Goal: Communication & Community: Connect with others

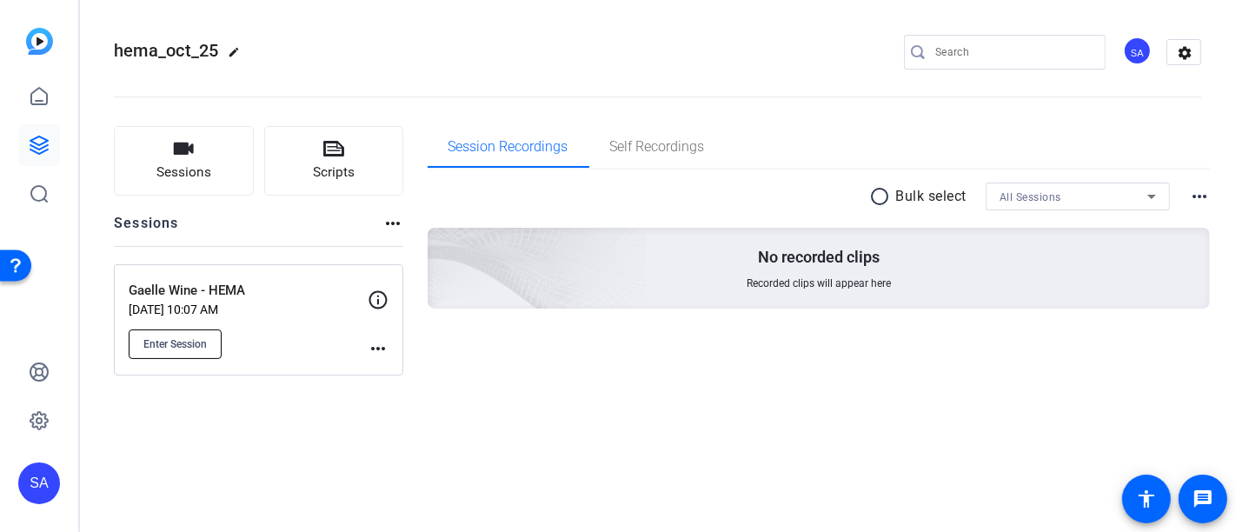
click at [164, 337] on span "Enter Session" at bounding box center [174, 344] width 63 height 14
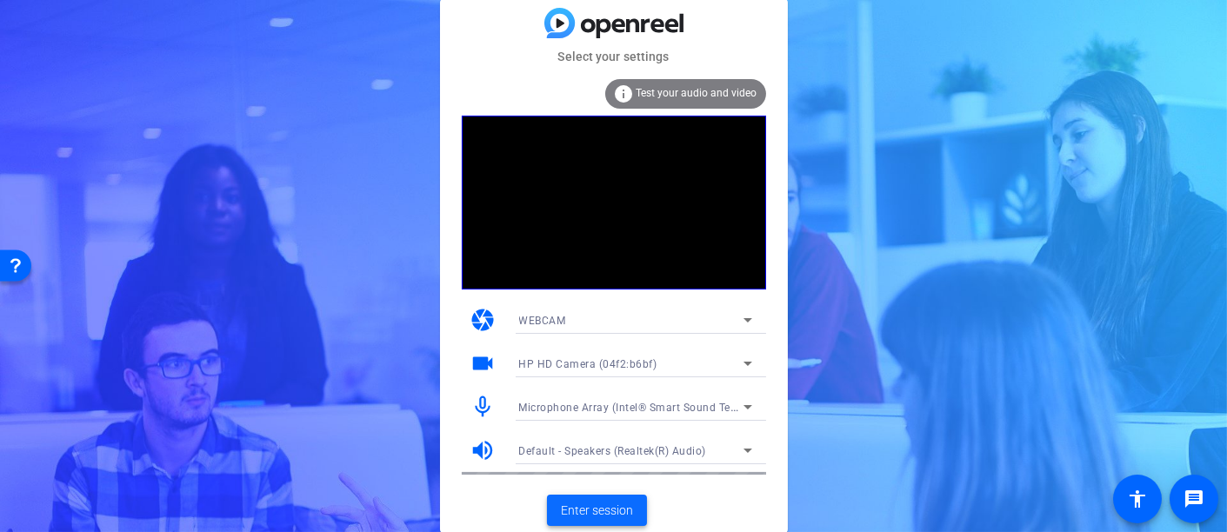
click at [583, 500] on button "Enter session" at bounding box center [597, 510] width 100 height 31
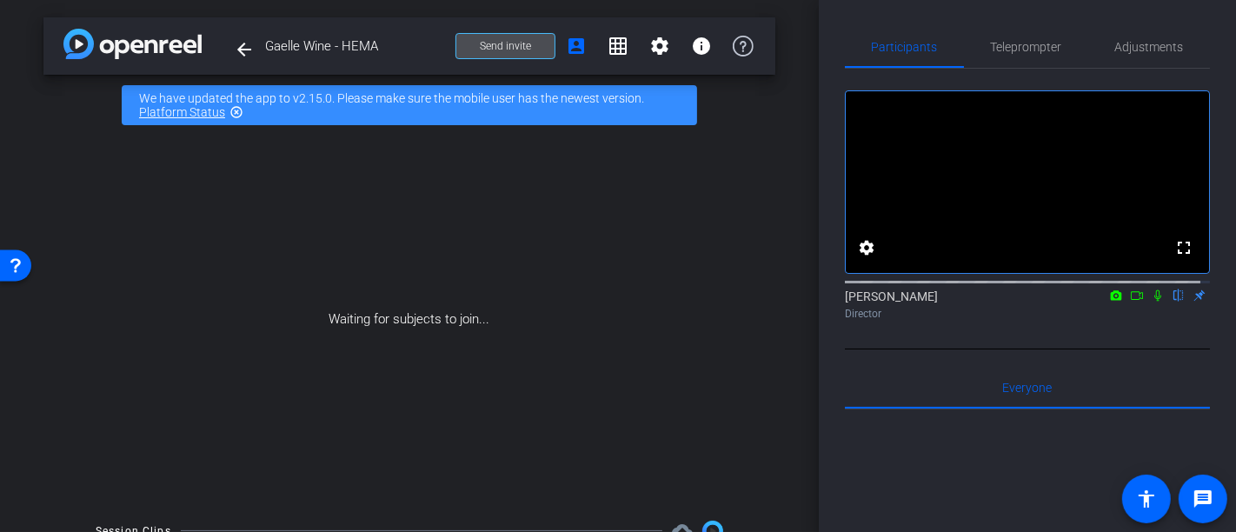
click at [496, 42] on span "Send invite" at bounding box center [505, 46] width 51 height 14
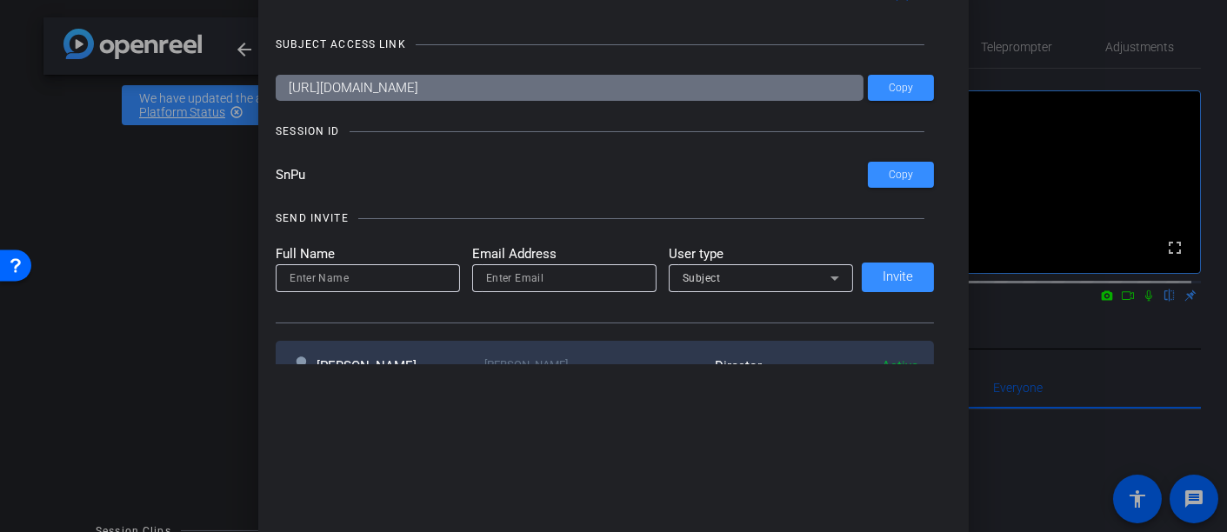
drag, startPoint x: 642, startPoint y: 90, endPoint x: 132, endPoint y: 50, distance: 511.7
click at [132, 50] on div "Invite Status and Actions close SUBJECT ACCESS LINK [URL][DOMAIN_NAME] Copy SES…" at bounding box center [613, 266] width 1227 height 532
click at [342, 167] on input "SnPu" at bounding box center [572, 175] width 592 height 26
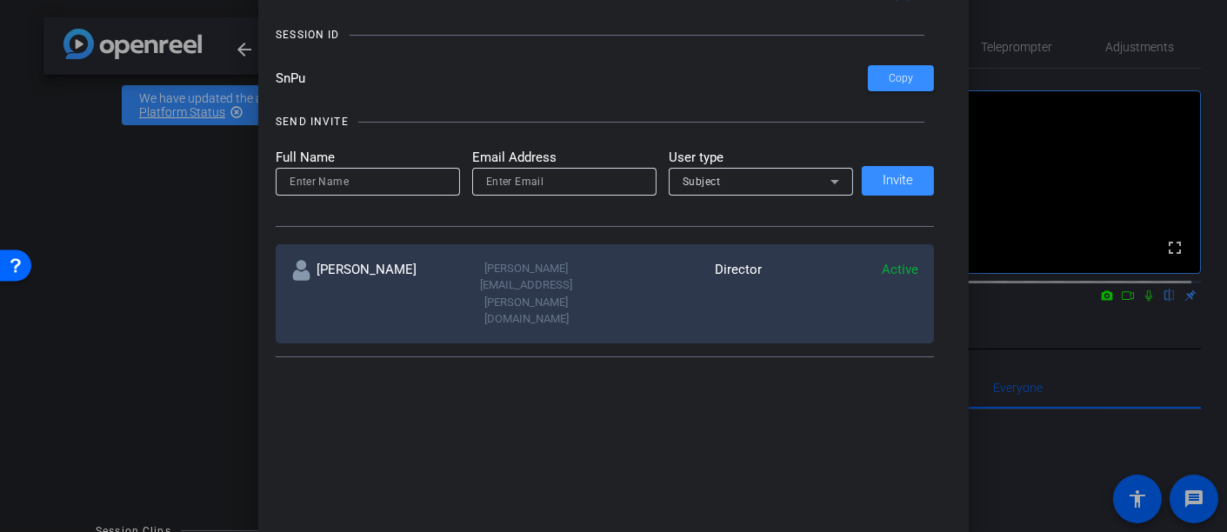
click at [370, 175] on input at bounding box center [367, 181] width 156 height 21
paste input "[DOMAIN_NAME][EMAIL_ADDRESS][DOMAIN_NAME]"
type input "[DOMAIN_NAME][EMAIL_ADDRESS][DOMAIN_NAME]"
click at [495, 190] on input "email" at bounding box center [564, 181] width 156 height 21
paste input "[DOMAIN_NAME][EMAIL_ADDRESS][DOMAIN_NAME]"
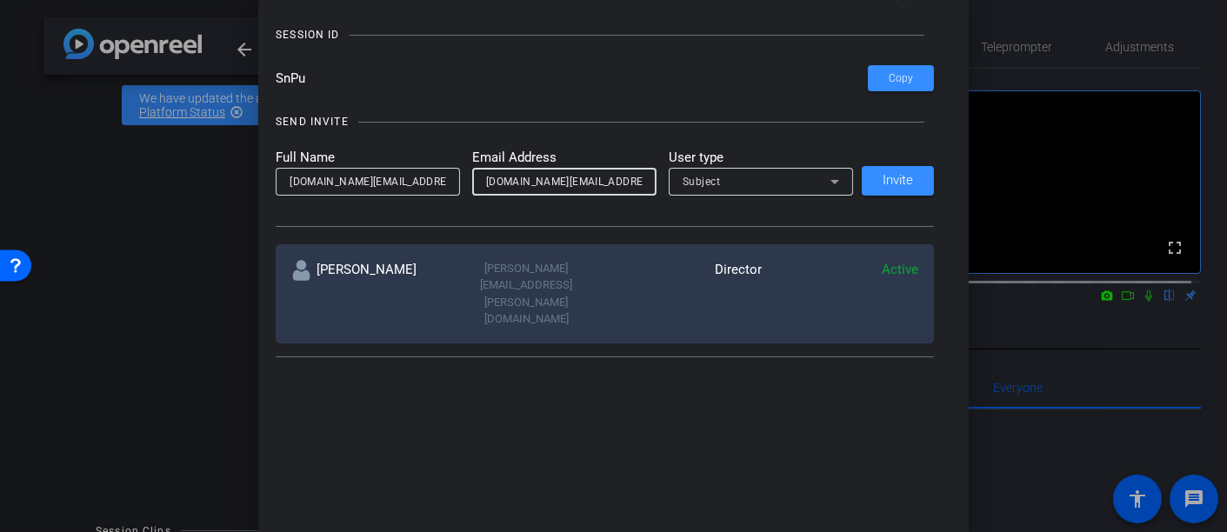
type input "[DOMAIN_NAME][EMAIL_ADDRESS][DOMAIN_NAME]"
drag, startPoint x: 409, startPoint y: 180, endPoint x: 344, endPoint y: 183, distance: 65.2
click at [344, 182] on input "[DOMAIN_NAME][EMAIL_ADDRESS][DOMAIN_NAME]" at bounding box center [367, 181] width 156 height 21
drag, startPoint x: 320, startPoint y: 180, endPoint x: 332, endPoint y: 170, distance: 16.0
click at [321, 180] on input "[DOMAIN_NAME]" at bounding box center [367, 181] width 156 height 21
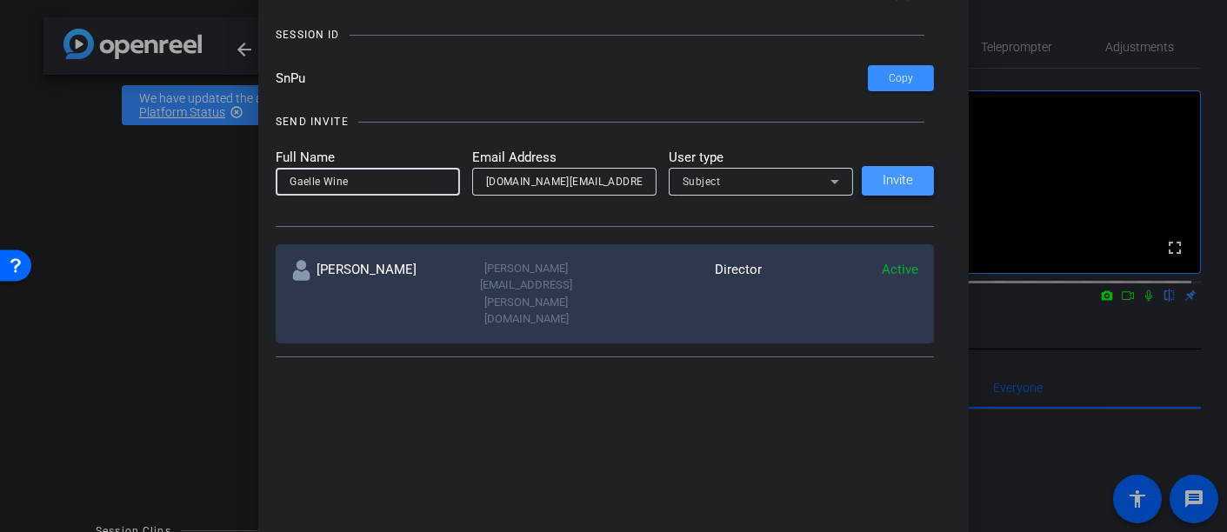
type input "Gaelle Wine"
click at [888, 185] on span "Invite" at bounding box center [897, 180] width 30 height 13
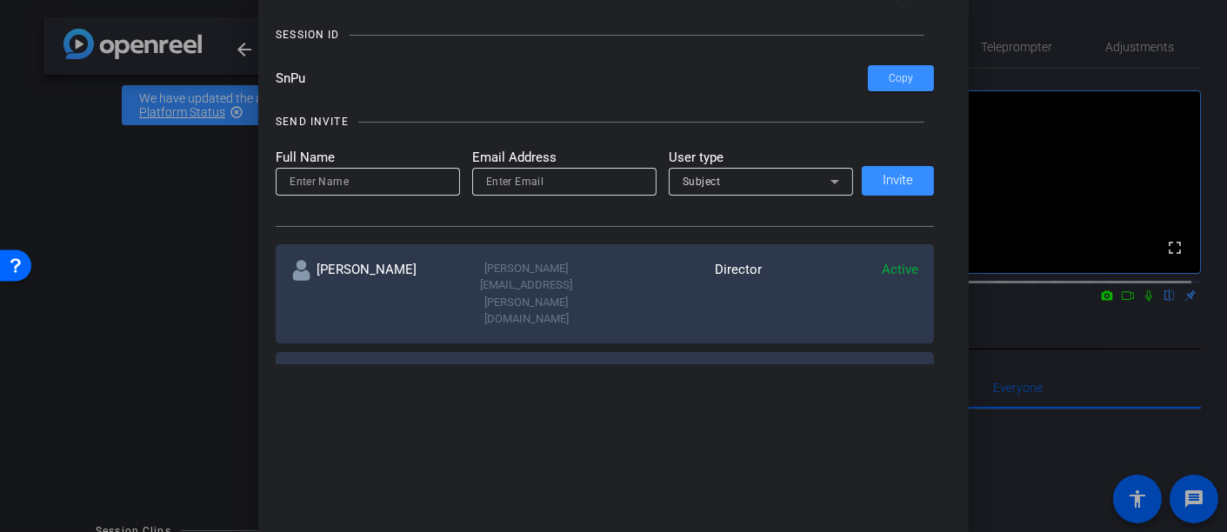
drag, startPoint x: 387, startPoint y: 416, endPoint x: 372, endPoint y: 366, distance: 52.5
click at [387, 416] on div "Invite Status and Actions close SUBJECT ACCESS LINK [URL][DOMAIN_NAME] Copy SES…" at bounding box center [613, 266] width 710 height 608
click at [348, 180] on input at bounding box center [367, 181] width 156 height 21
paste input "[EMAIL_ADDRESS][DOMAIN_NAME]"
type input "[EMAIL_ADDRESS][DOMAIN_NAME]"
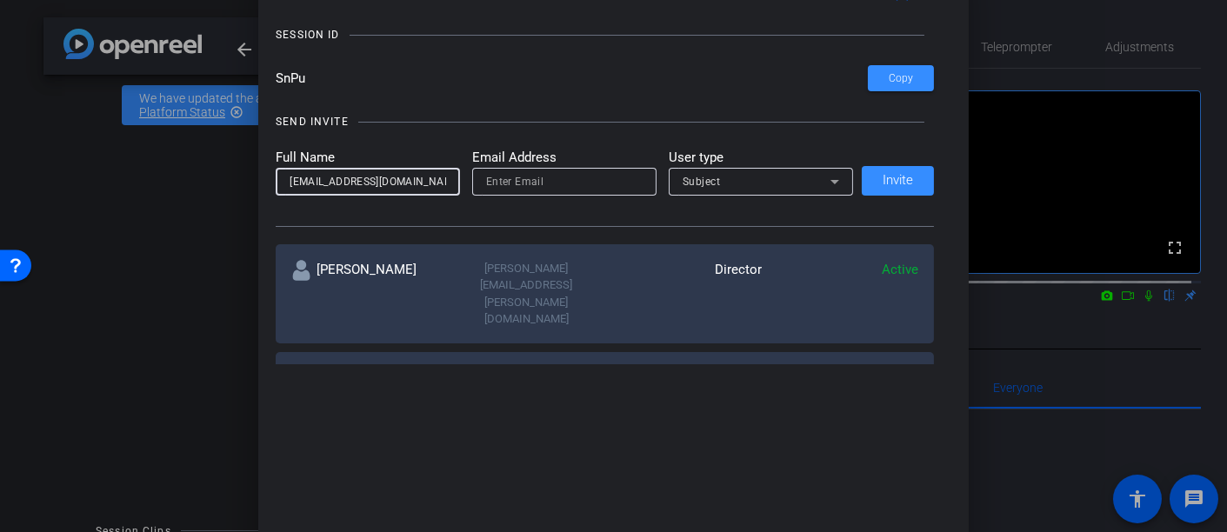
click at [494, 180] on input "email" at bounding box center [564, 181] width 156 height 21
paste input "[EMAIL_ADDRESS][DOMAIN_NAME]"
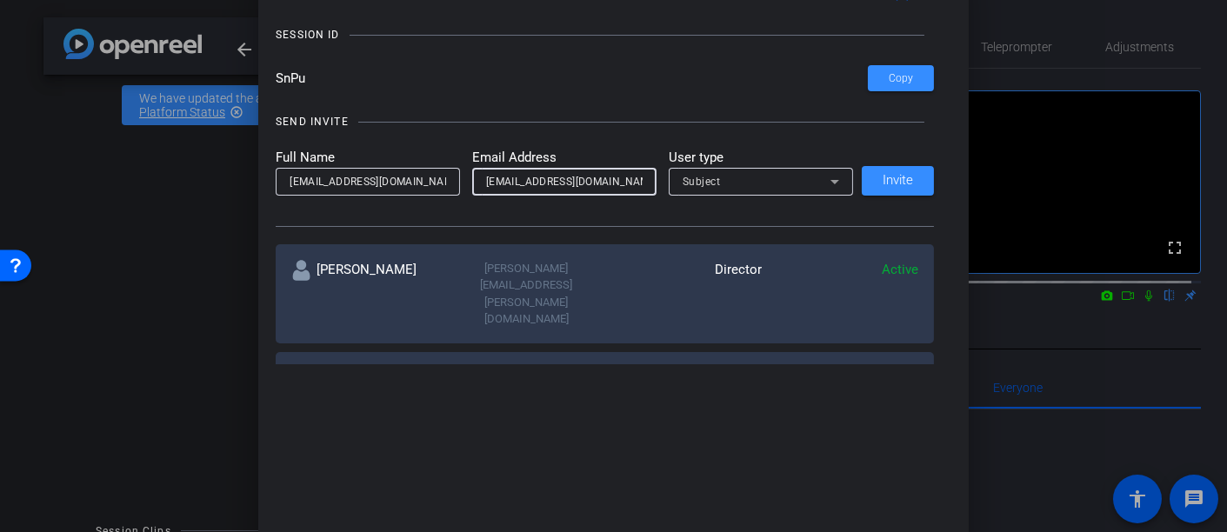
type input "[EMAIL_ADDRESS][DOMAIN_NAME]"
click at [771, 182] on div "Subject" at bounding box center [756, 181] width 148 height 22
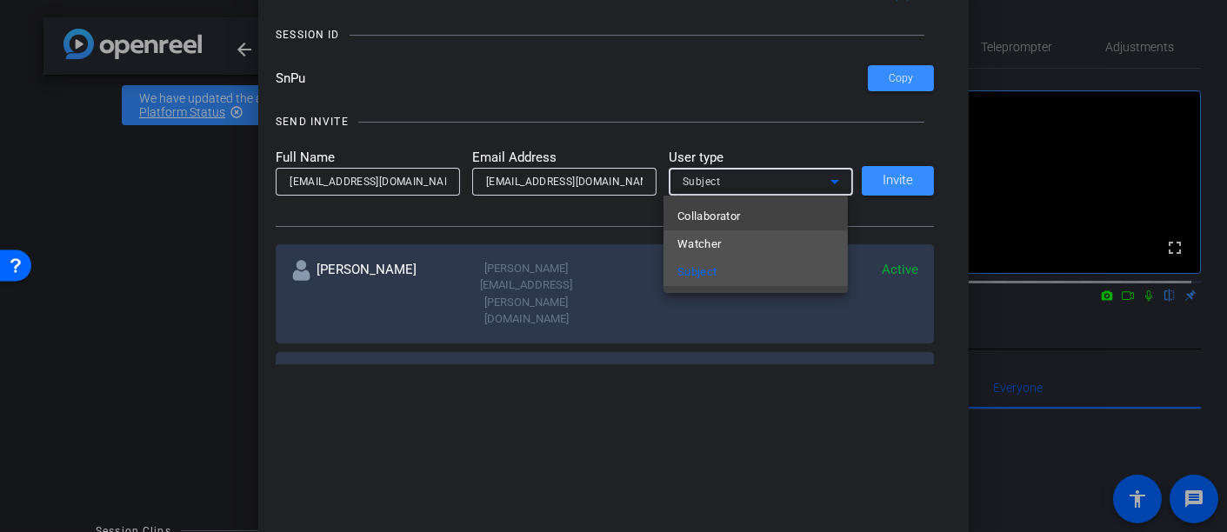
click at [742, 233] on mat-option "Watcher" at bounding box center [755, 244] width 184 height 28
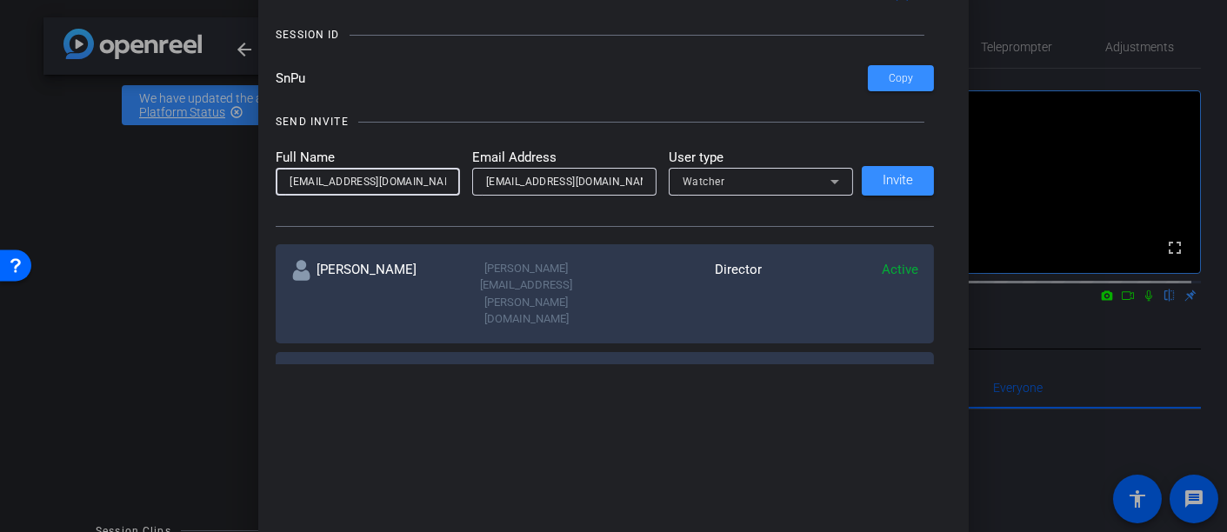
drag, startPoint x: 410, startPoint y: 183, endPoint x: 351, endPoint y: 184, distance: 59.1
click at [351, 184] on input "[EMAIL_ADDRESS][DOMAIN_NAME]" at bounding box center [367, 181] width 156 height 21
click at [322, 180] on input "Fidelis.Odozi" at bounding box center [367, 181] width 156 height 21
type input "[PERSON_NAME]"
click at [894, 195] on span at bounding box center [897, 181] width 72 height 42
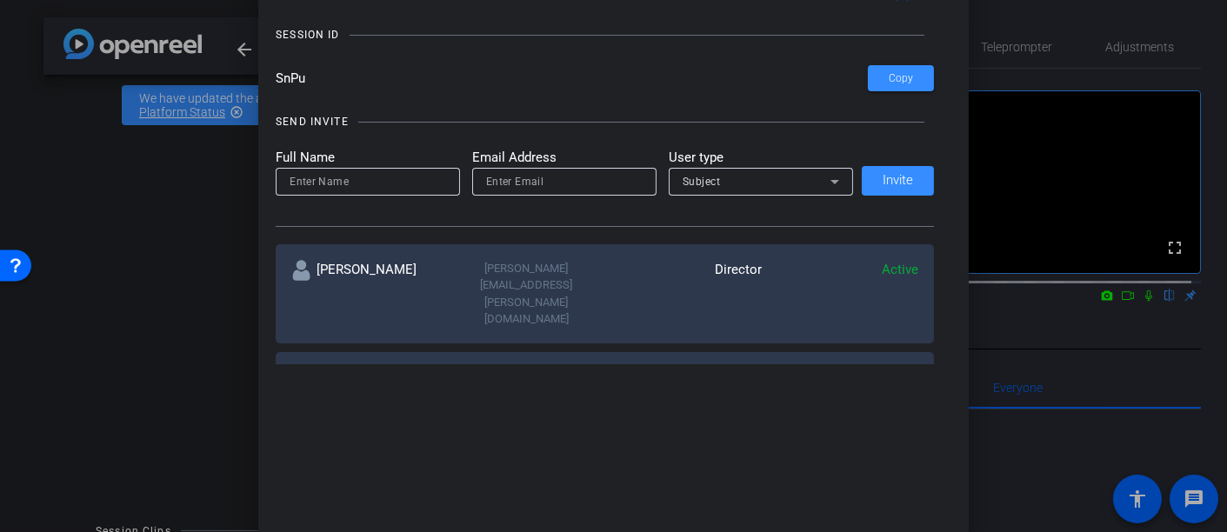
drag, startPoint x: 352, startPoint y: 209, endPoint x: 349, endPoint y: 189, distance: 19.4
click at [351, 200] on div at bounding box center [368, 205] width 184 height 19
click at [348, 189] on input at bounding box center [367, 181] width 156 height 21
paste input "[PERSON_NAME][EMAIL_ADDRESS][PERSON_NAME][DOMAIN_NAME]"
type input "[PERSON_NAME][EMAIL_ADDRESS][PERSON_NAME][DOMAIN_NAME]"
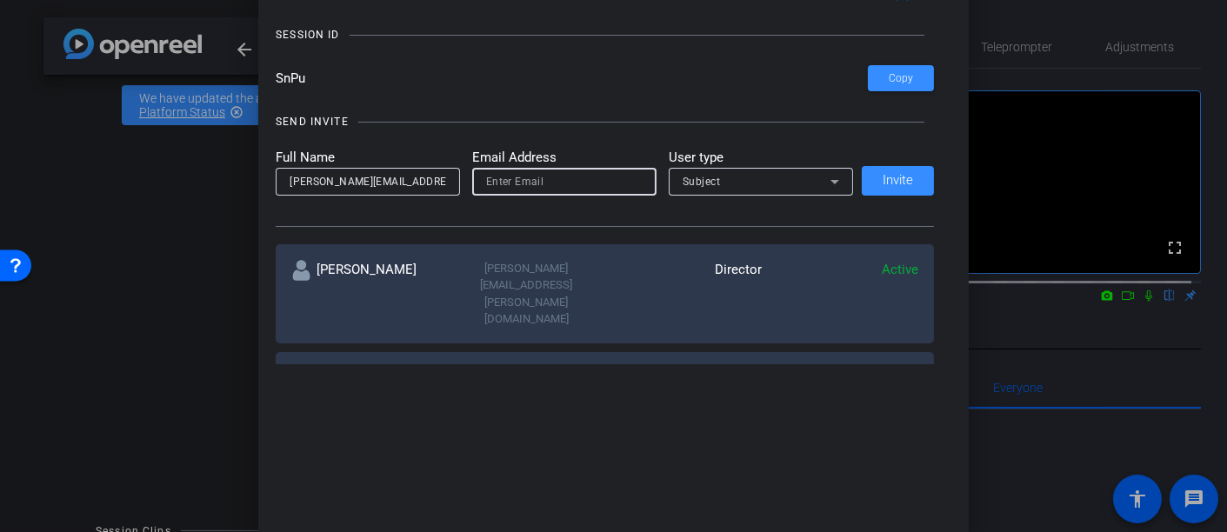
click at [518, 175] on input "email" at bounding box center [564, 181] width 156 height 21
paste input "[PERSON_NAME][EMAIL_ADDRESS][PERSON_NAME][DOMAIN_NAME]"
type input "[PERSON_NAME][EMAIL_ADDRESS][PERSON_NAME][DOMAIN_NAME]"
drag, startPoint x: 420, startPoint y: 182, endPoint x: 266, endPoint y: 184, distance: 153.9
click at [266, 184] on div "Invite Status and Actions close SUBJECT ACCESS LINK [URL][DOMAIN_NAME] Copy SES…" at bounding box center [613, 172] width 710 height 420
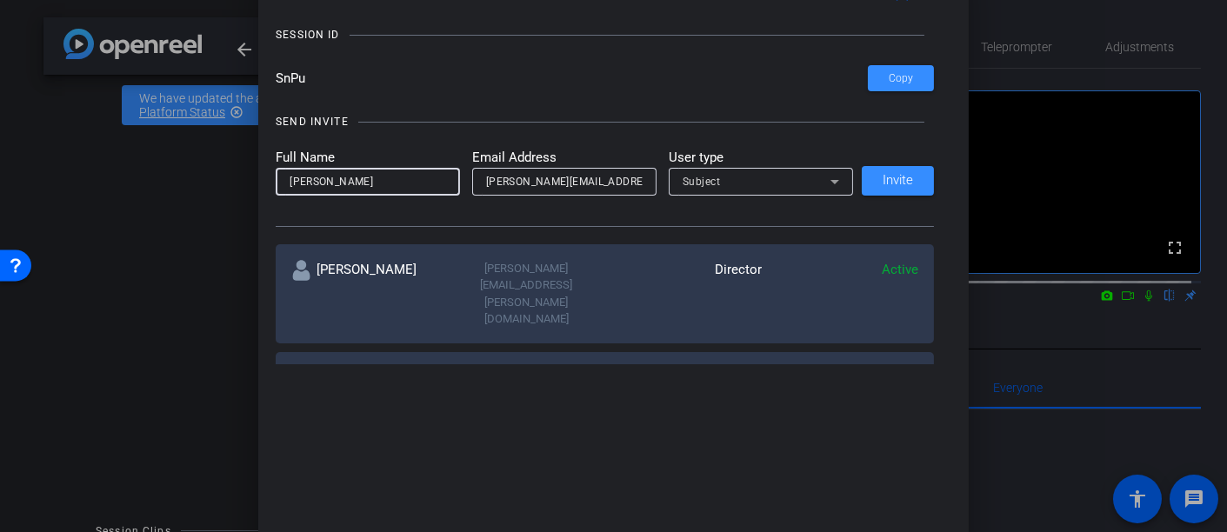
type input "[PERSON_NAME]"
click at [780, 182] on div "Subject" at bounding box center [756, 181] width 148 height 22
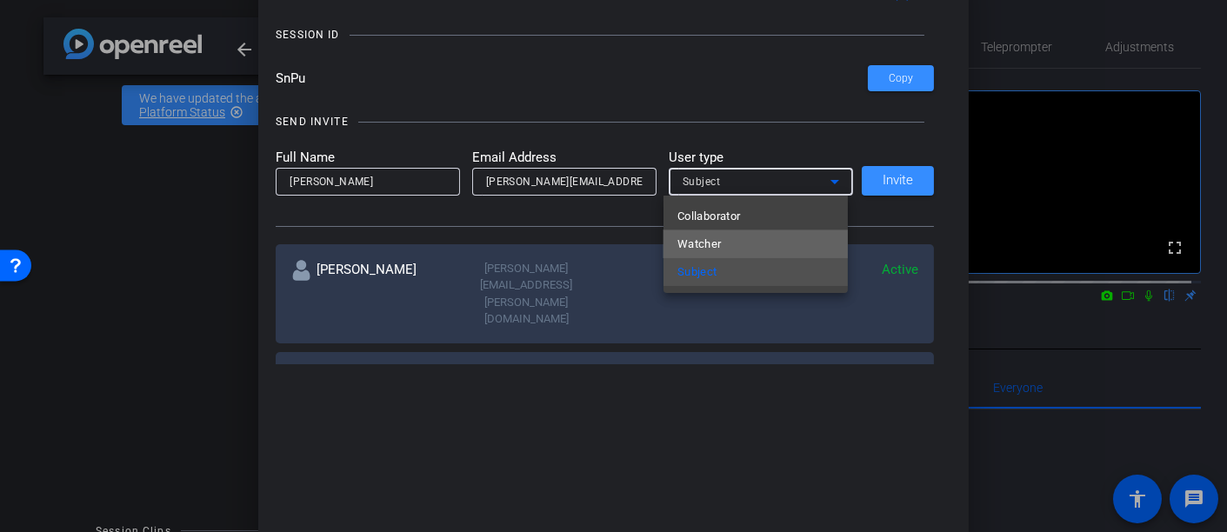
click at [740, 235] on mat-option "Watcher" at bounding box center [755, 244] width 184 height 28
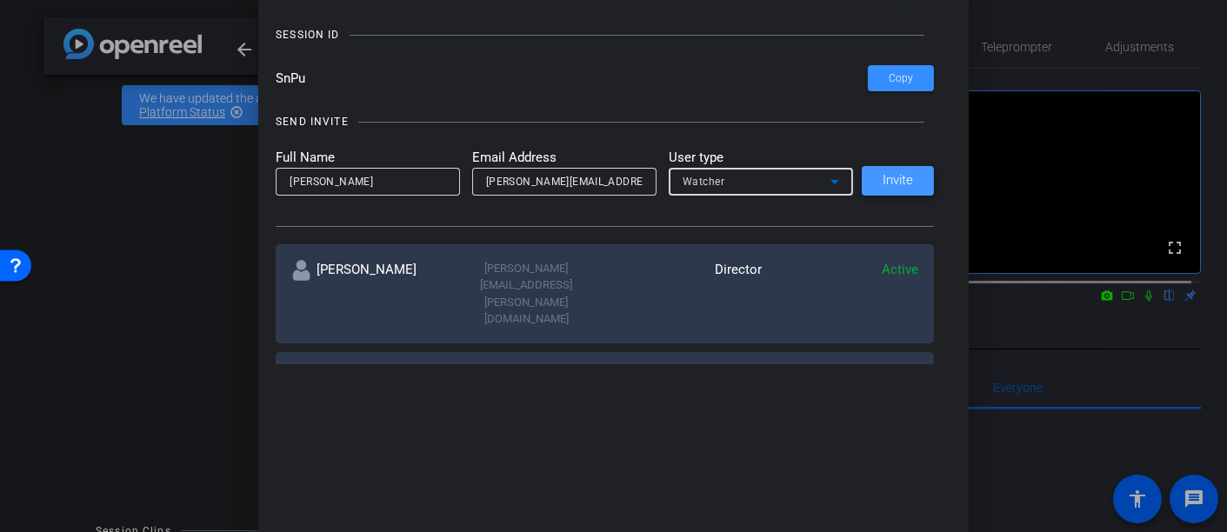
click at [882, 174] on span "Invite" at bounding box center [897, 180] width 30 height 13
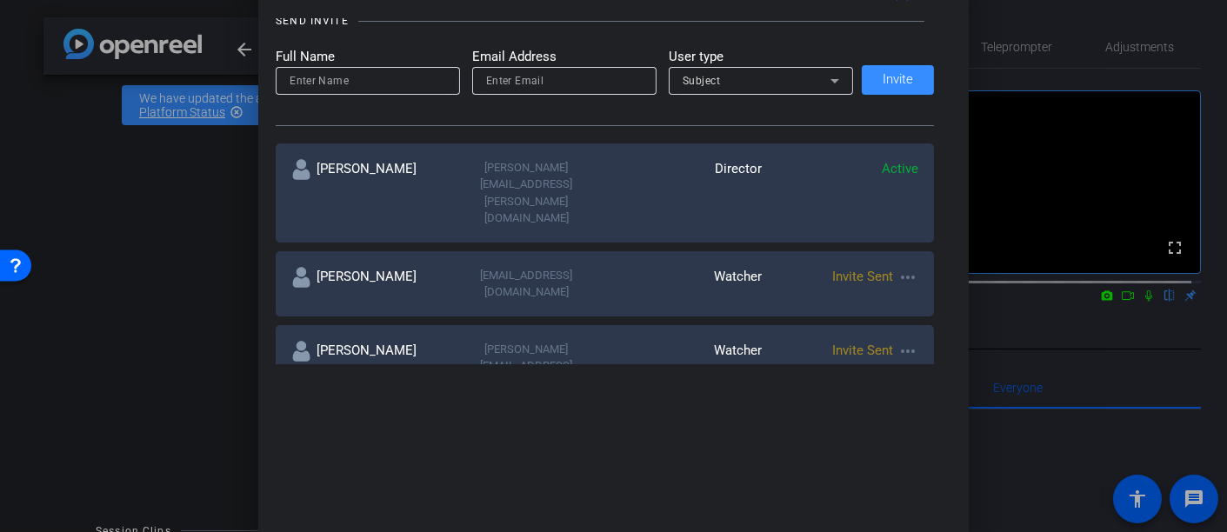
scroll to position [289, 0]
